Goal: Obtain resource: Download file/media

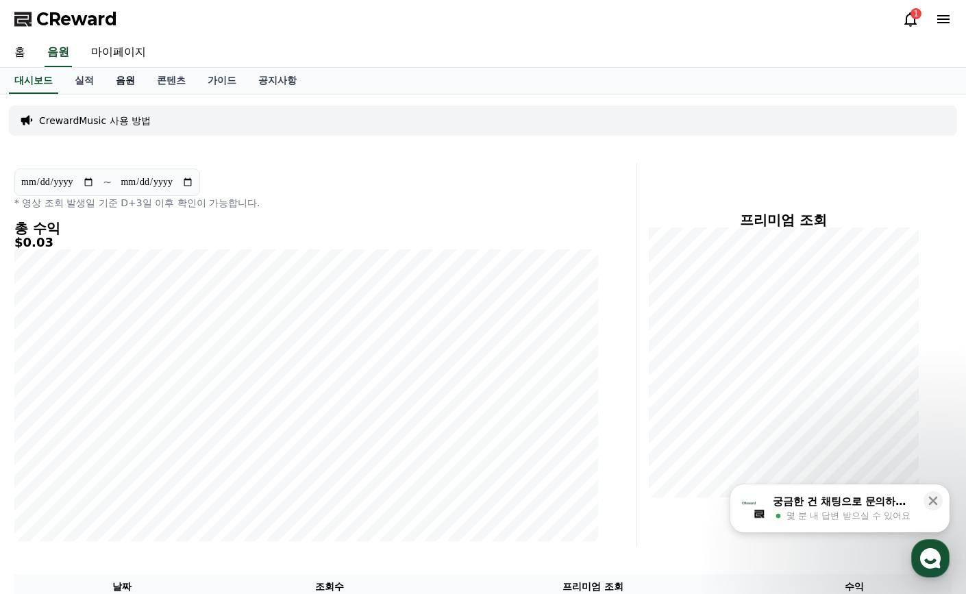
click at [123, 79] on link "음원" at bounding box center [125, 81] width 41 height 26
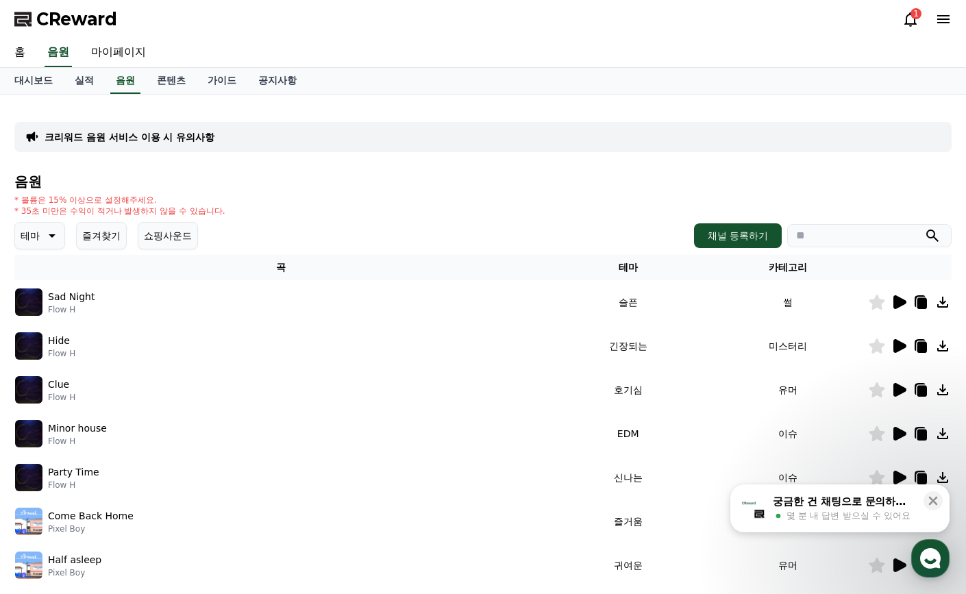
click at [42, 238] on button "테마" at bounding box center [39, 235] width 51 height 27
click at [45, 308] on button "그루브" at bounding box center [36, 308] width 40 height 30
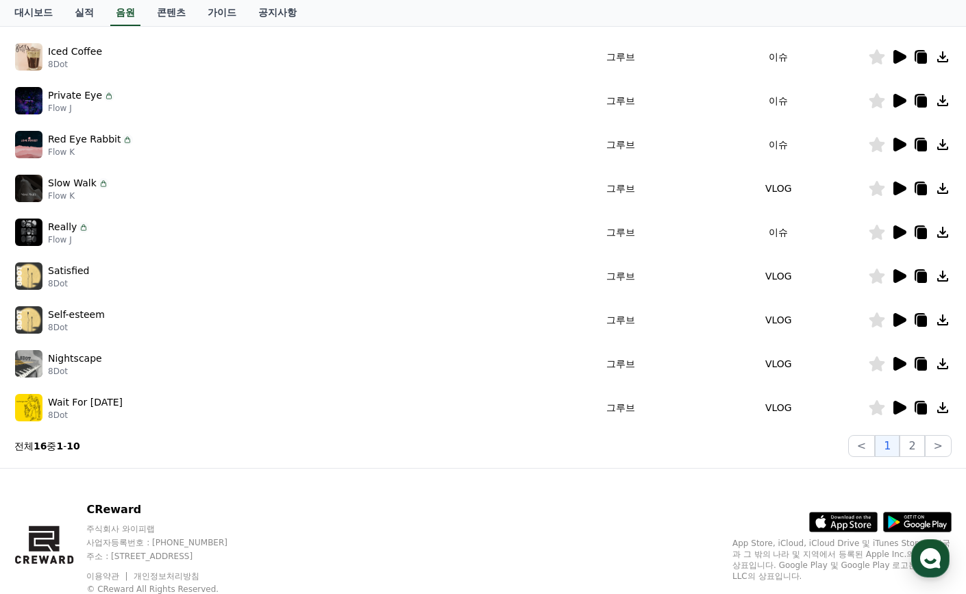
scroll to position [265, 0]
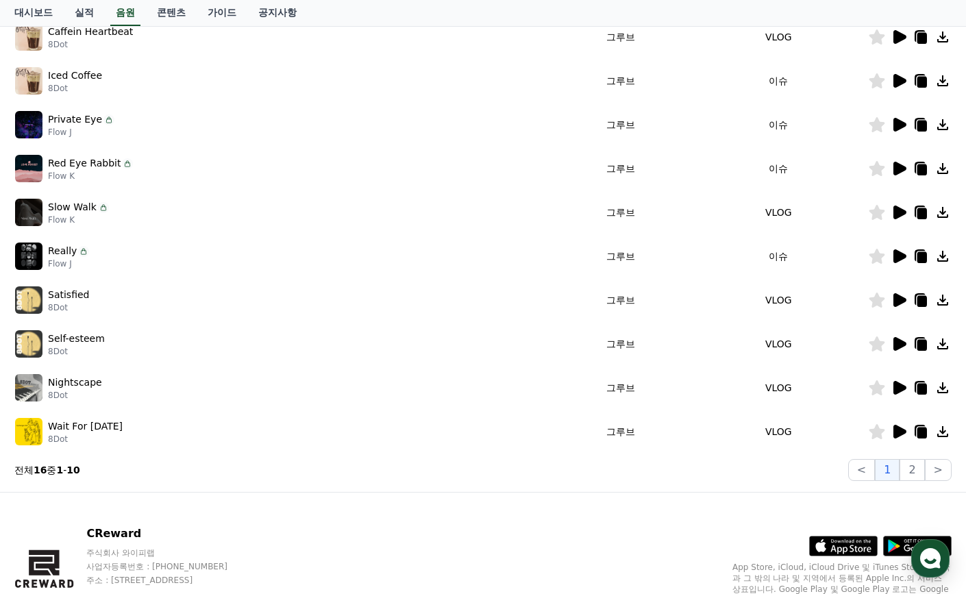
click at [904, 426] on icon at bounding box center [899, 432] width 16 height 16
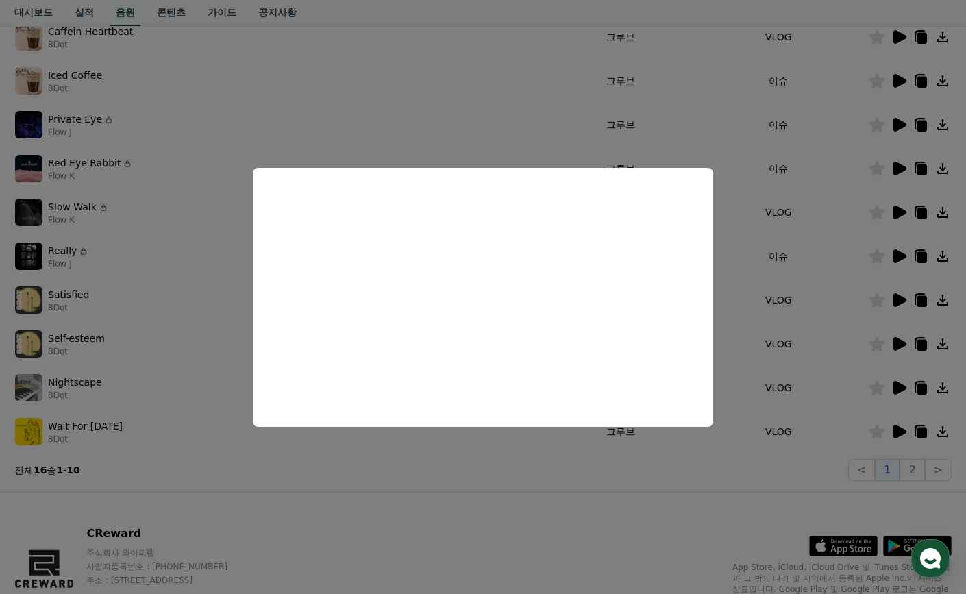
click at [275, 110] on button "close modal" at bounding box center [483, 297] width 966 height 594
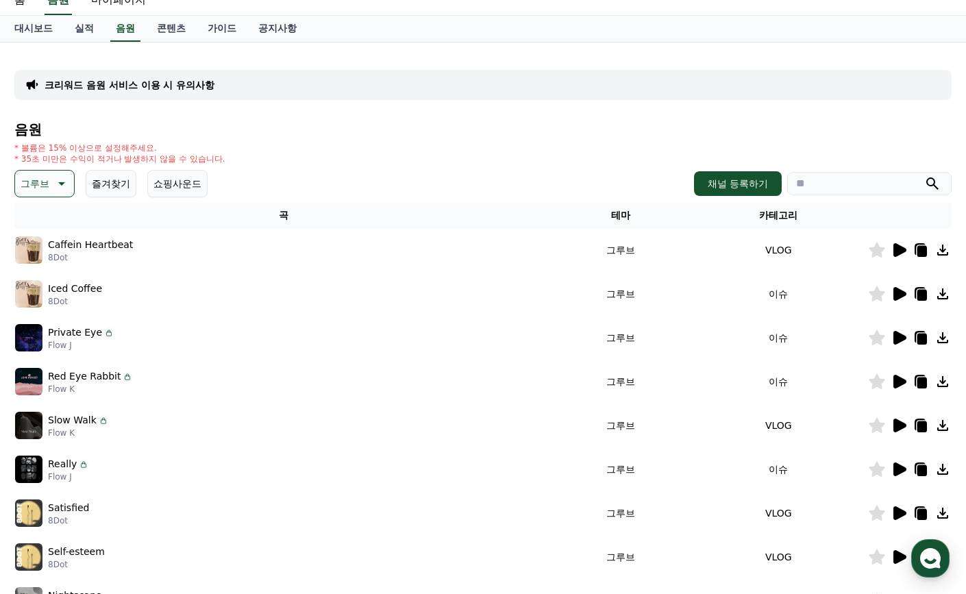
scroll to position [0, 0]
